Goal: Download file/media

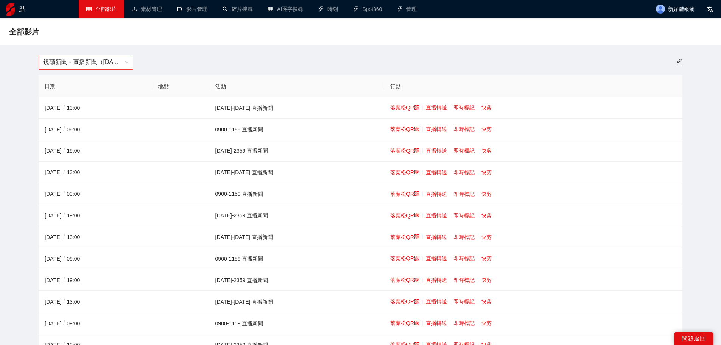
click at [89, 65] on font "鏡頭新聞 - 直播新聞（[DATE]-[DATE]）" at bounding box center [96, 62] width 106 height 6
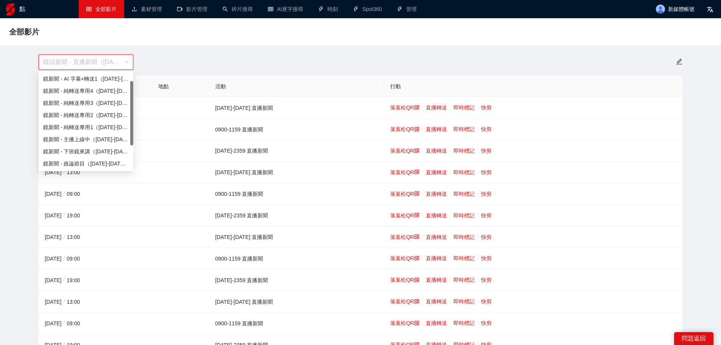
scroll to position [12, 0]
drag, startPoint x: 130, startPoint y: 137, endPoint x: 130, endPoint y: 150, distance: 12.5
click at [130, 150] on div "鏡頭新聞 - AI字幕+轉送1（[DATE]-[DATE]） 鏡新聞 - 純轉送專用4（[DATE]-[DATE]） 鏡新聞 - 純轉送專用3（[DATE]-…" at bounding box center [86, 121] width 95 height 97
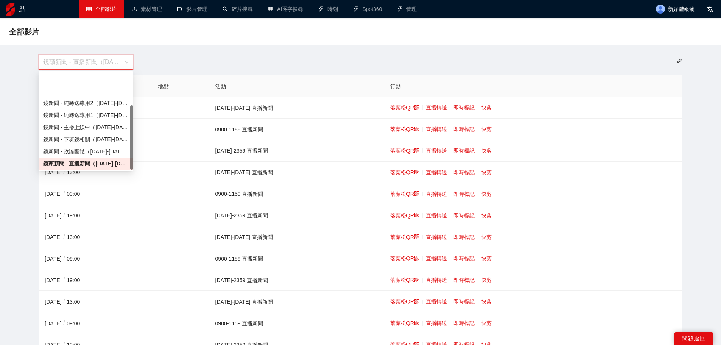
scroll to position [48, 0]
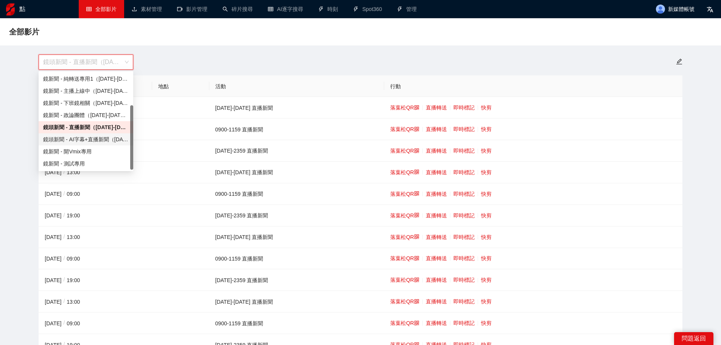
click at [99, 139] on font "鏡頭新聞 - AI字幕+直播新聞（[DATE]-[DATE]）" at bounding box center [99, 139] width 112 height 6
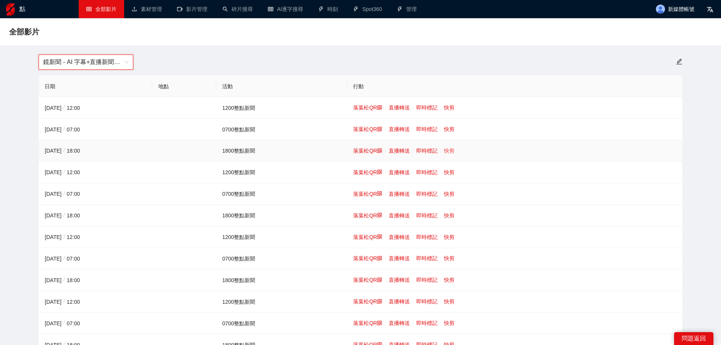
click at [446, 150] on font "快剪" at bounding box center [449, 151] width 11 height 6
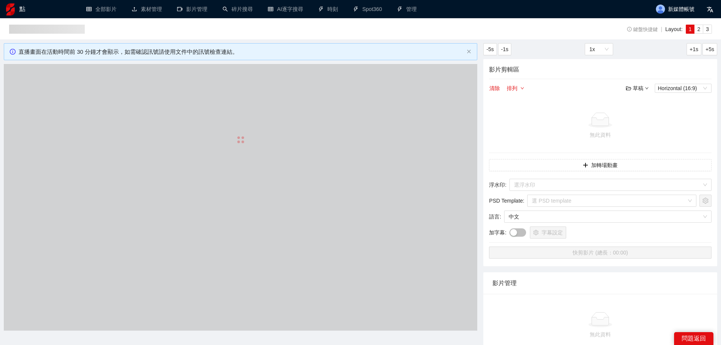
click at [223, 178] on div at bounding box center [241, 139] width 474 height 151
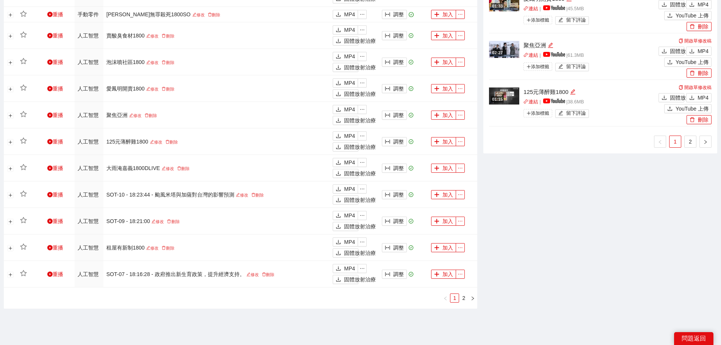
scroll to position [678, 0]
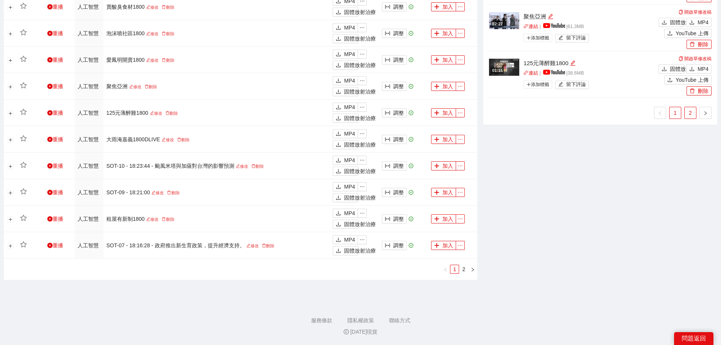
click at [690, 111] on font "2" at bounding box center [690, 113] width 3 height 6
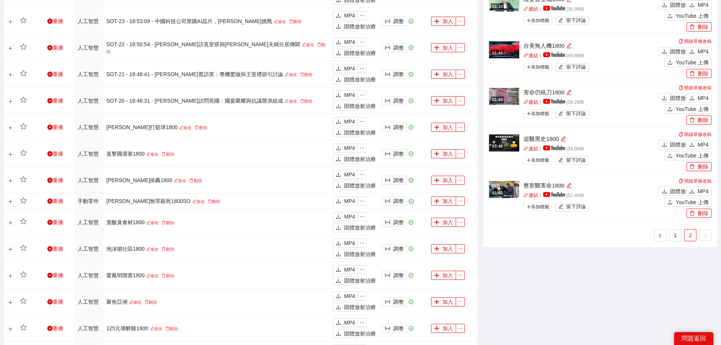
scroll to position [413, 0]
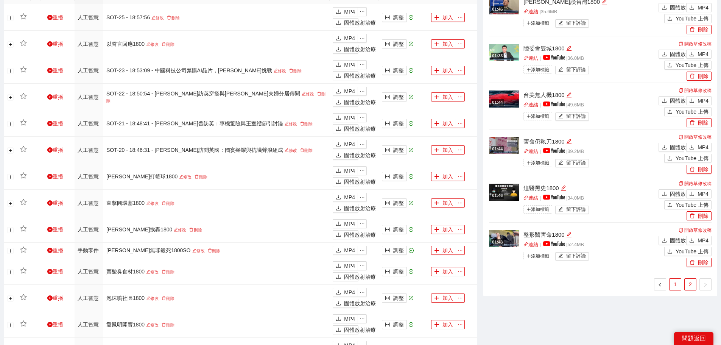
click at [676, 287] on font "1" at bounding box center [675, 284] width 3 height 6
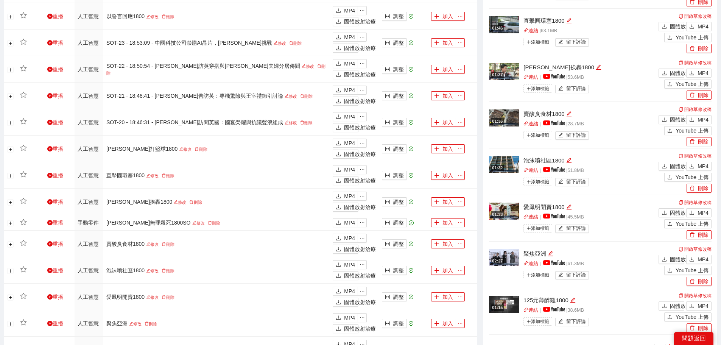
scroll to position [603, 0]
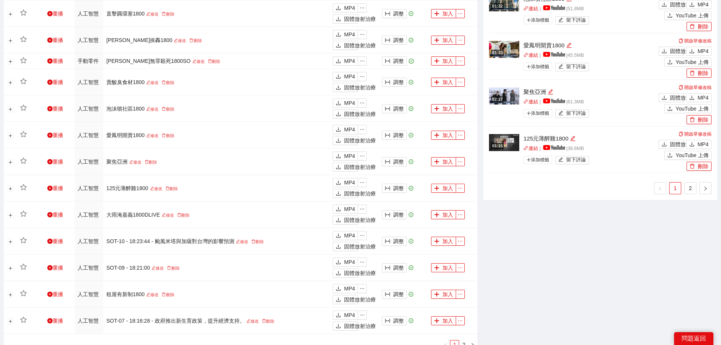
click at [503, 139] on img at bounding box center [504, 142] width 30 height 17
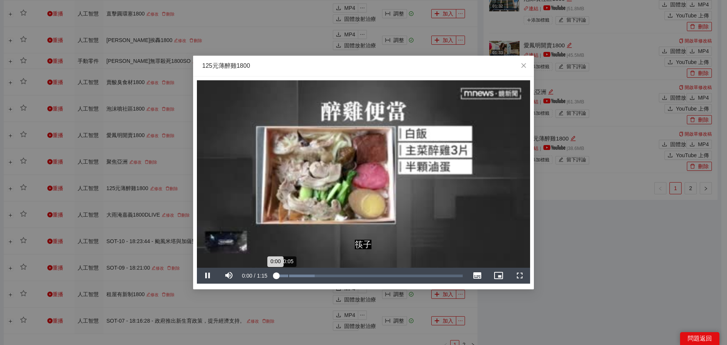
click at [289, 272] on div "Loaded : 21.54% 0:05 0:00" at bounding box center [368, 276] width 197 height 16
click at [306, 273] on div "Loaded : 29.64% 0:12 0:06" at bounding box center [368, 276] width 197 height 16
click at [338, 273] on div "Loaded : 43.65% 0:24 0:12" at bounding box center [368, 276] width 197 height 16
drag, startPoint x: 523, startPoint y: 62, endPoint x: 525, endPoint y: 66, distance: 4.3
click at [523, 64] on span "關閉" at bounding box center [524, 66] width 20 height 20
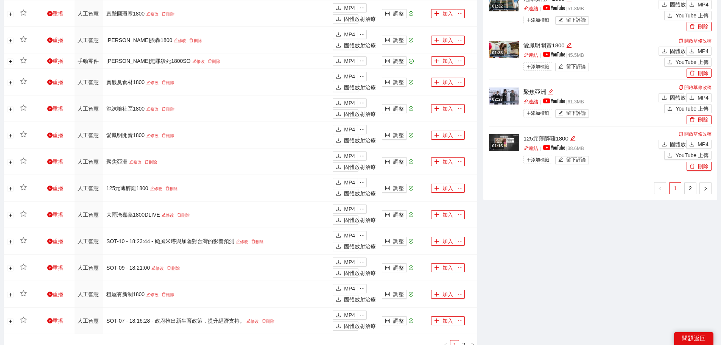
click at [687, 185] on link "2" at bounding box center [690, 188] width 11 height 11
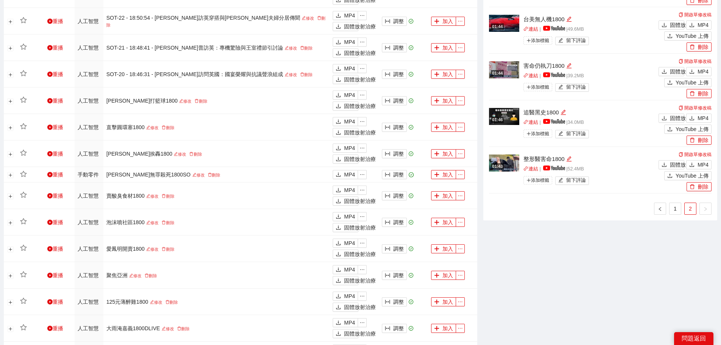
scroll to position [375, 0]
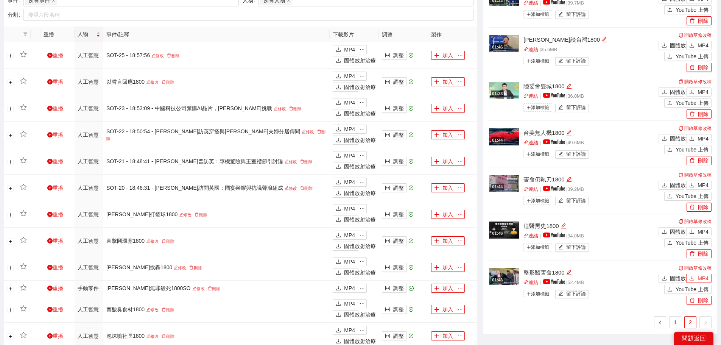
click at [700, 275] on font "MP4" at bounding box center [703, 278] width 11 height 6
click at [702, 231] on font "MP4" at bounding box center [703, 232] width 11 height 6
click at [699, 183] on font "MP4" at bounding box center [703, 185] width 11 height 6
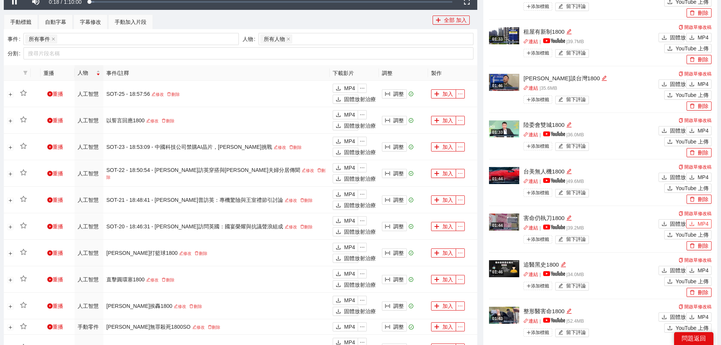
scroll to position [337, 0]
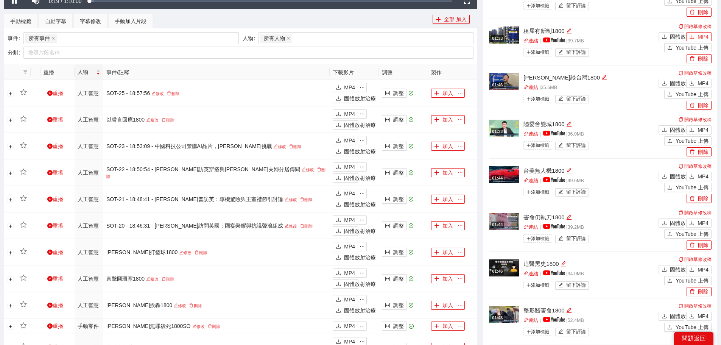
click at [698, 35] on font "MP4" at bounding box center [703, 37] width 11 height 6
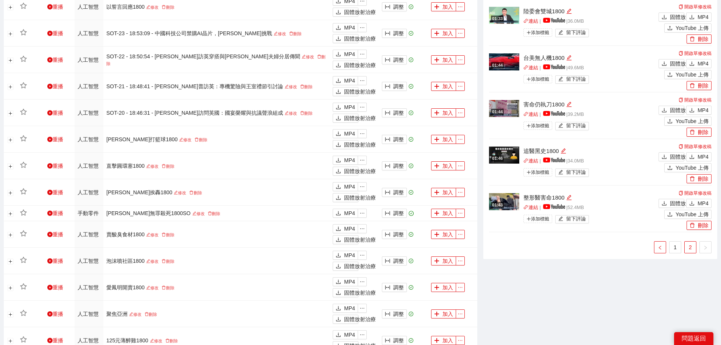
scroll to position [451, 0]
click at [679, 241] on link "1" at bounding box center [675, 246] width 11 height 11
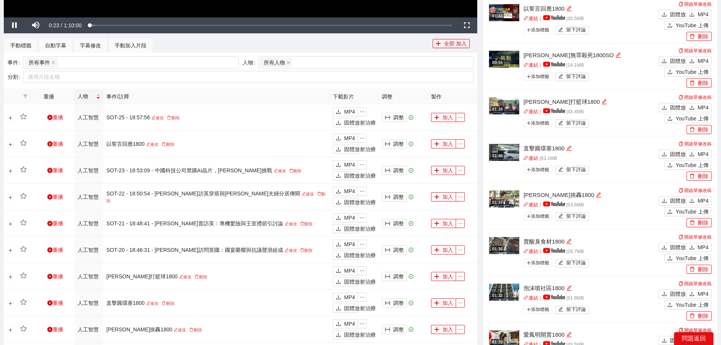
scroll to position [300, 0]
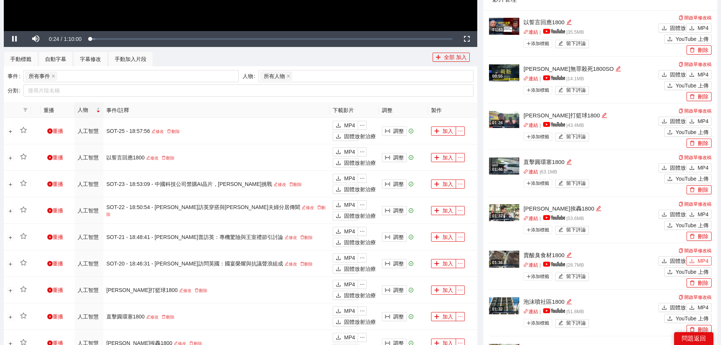
click at [693, 261] on icon "下載" at bounding box center [692, 261] width 5 height 4
click at [702, 214] on font "MP4" at bounding box center [703, 214] width 11 height 6
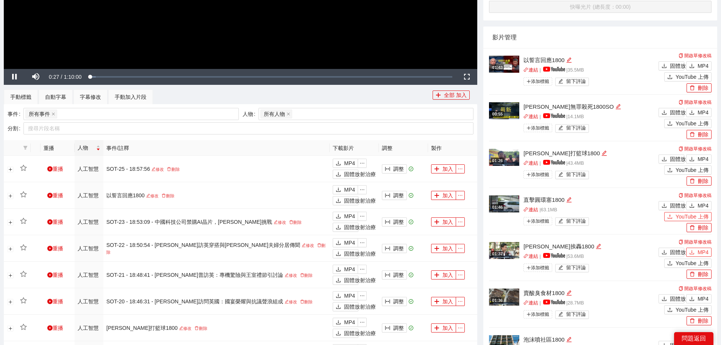
scroll to position [224, 0]
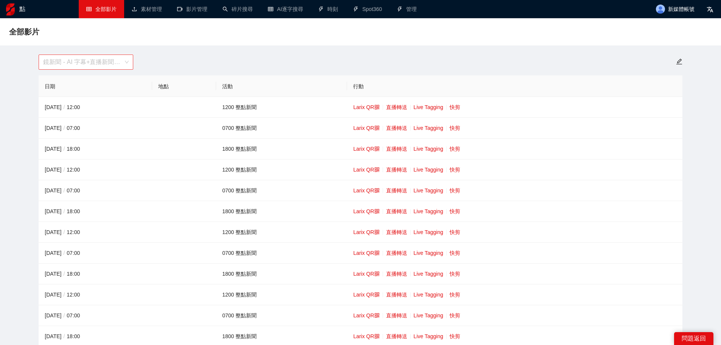
click at [56, 56] on span "鏡新聞 - AI 字幕+直播新聞（[DATE]-[DATE]）" at bounding box center [86, 62] width 86 height 14
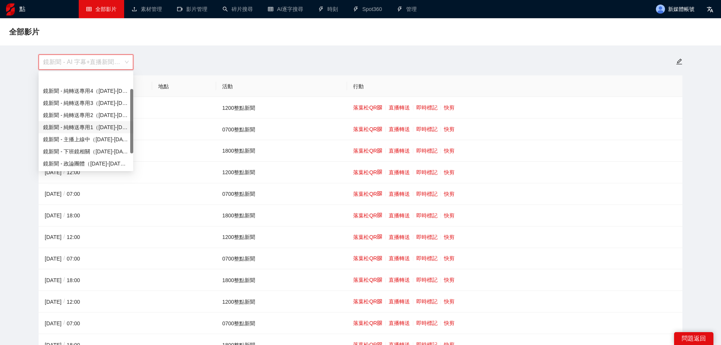
scroll to position [24, 0]
click at [77, 145] on div "鏡頭新聞 - 直播新聞（[DATE]-[DATE]）" at bounding box center [86, 151] width 95 height 12
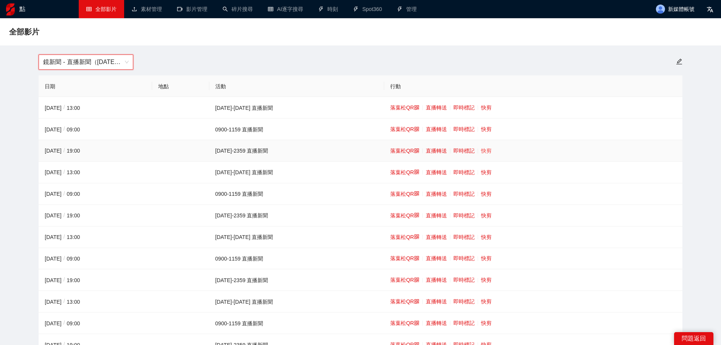
click at [481, 148] on font "快剪" at bounding box center [486, 151] width 11 height 6
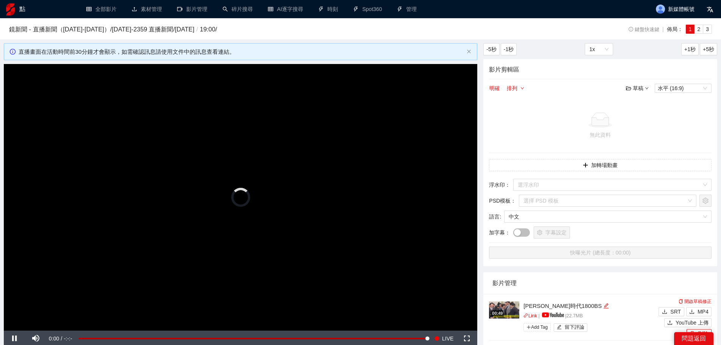
click at [208, 164] on video "Video Player" at bounding box center [241, 197] width 474 height 267
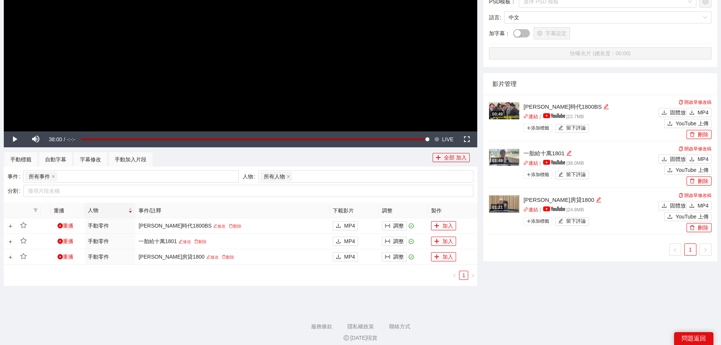
scroll to position [206, 0]
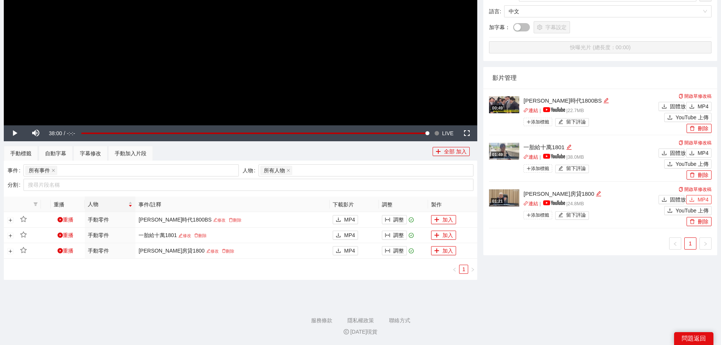
click at [702, 197] on font "MP4" at bounding box center [703, 200] width 11 height 6
click at [698, 149] on button "MP4" at bounding box center [699, 152] width 25 height 9
